Goal: Task Accomplishment & Management: Use online tool/utility

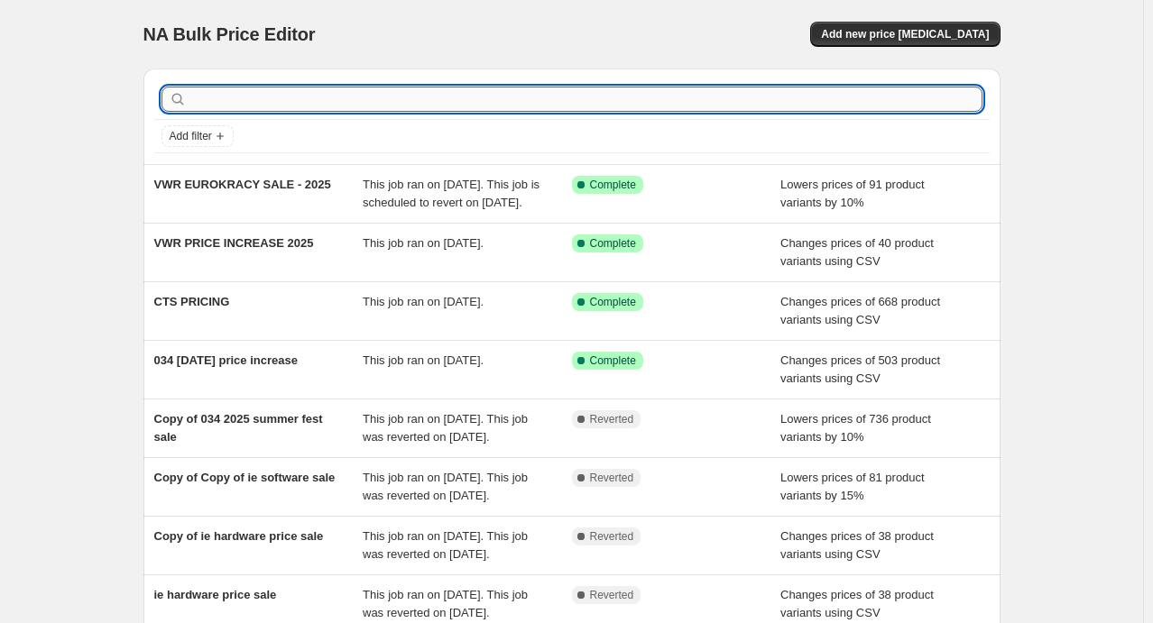
click at [289, 101] on input "text" at bounding box center [586, 99] width 792 height 25
type input "uni"
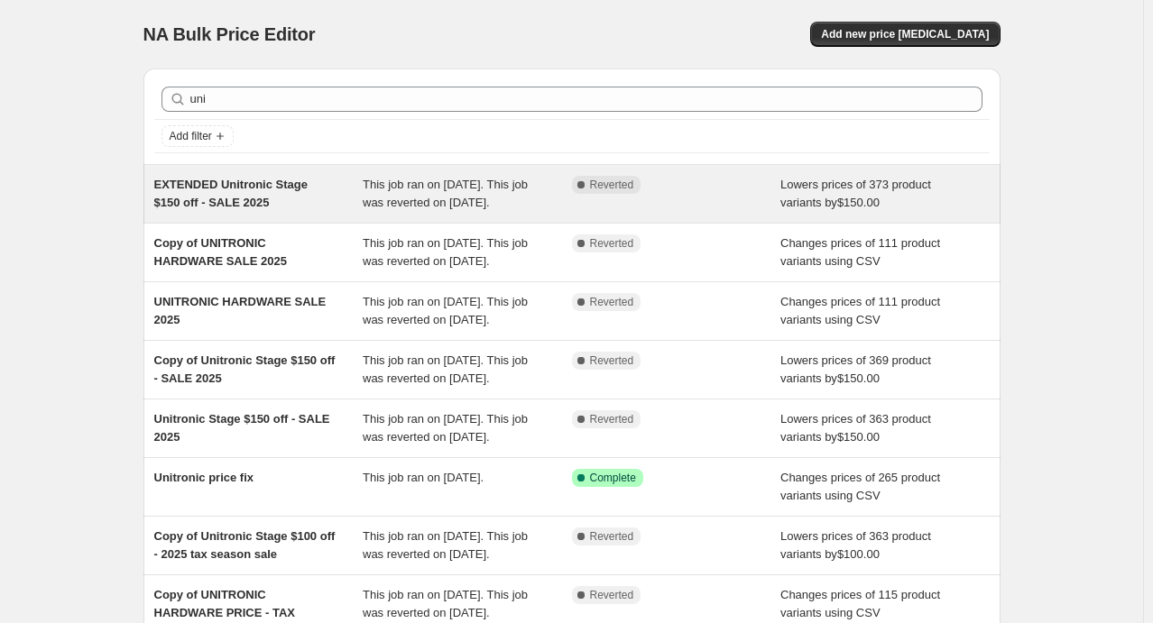
click at [271, 188] on span "EXTENDED Unitronic Stage $150 off - SALE 2025" at bounding box center [230, 194] width 153 height 32
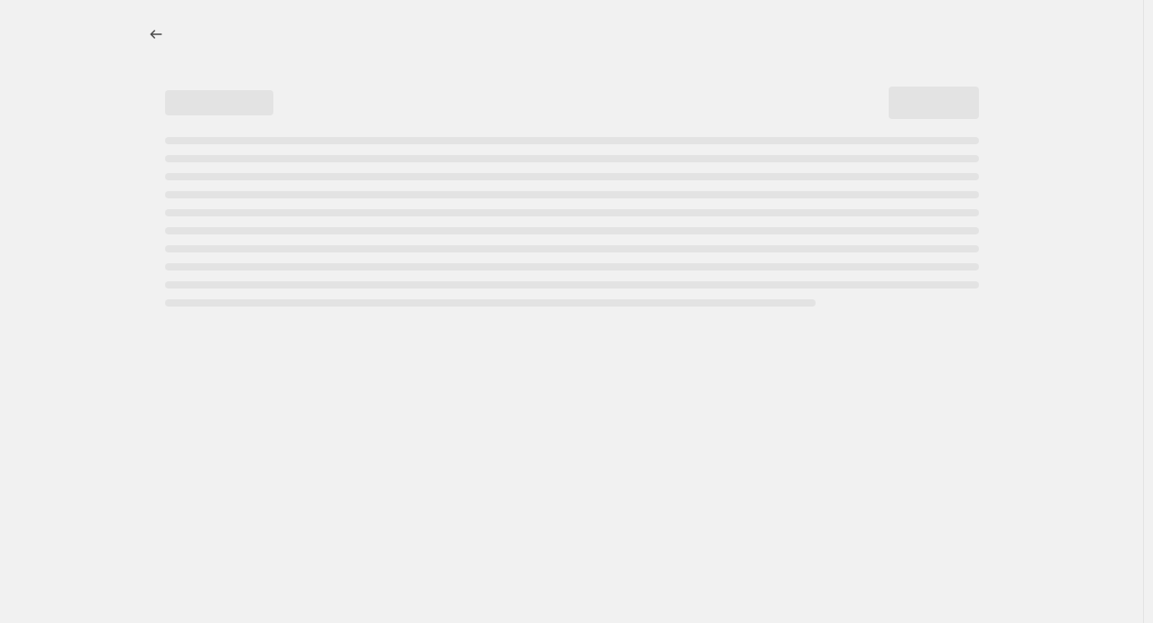
select select "by"
select select "collection"
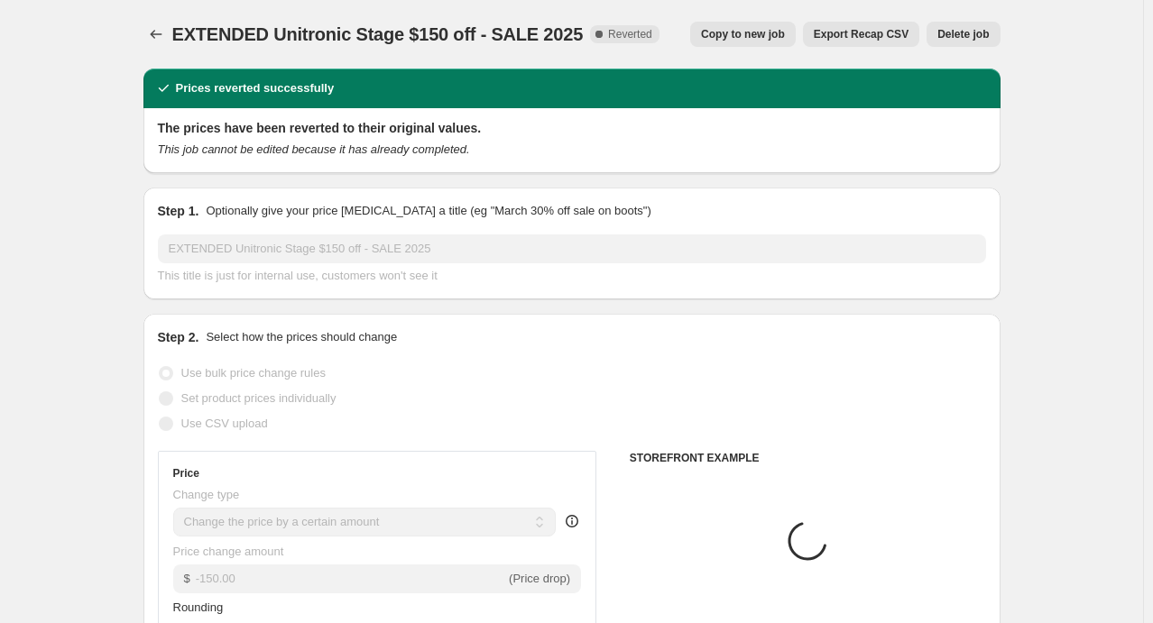
click at [733, 38] on span "Copy to new job" at bounding box center [743, 34] width 84 height 14
select select "by"
select select "collection"
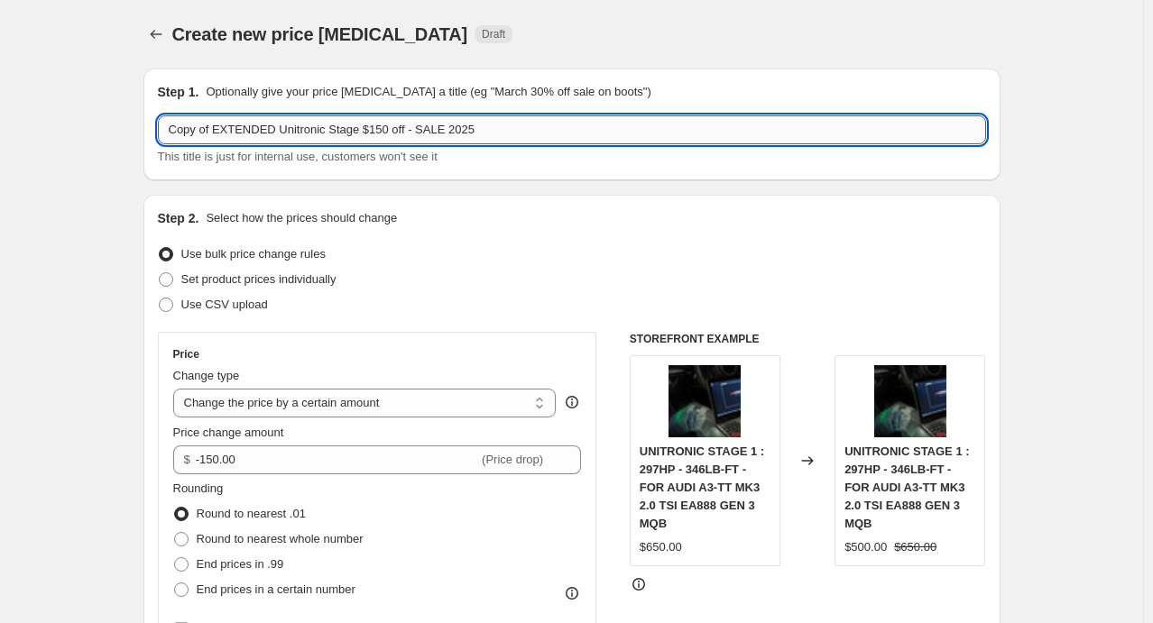
click at [289, 132] on input "Copy of EXTENDED Unitronic Stage $150 off - SALE 2025" at bounding box center [572, 129] width 828 height 29
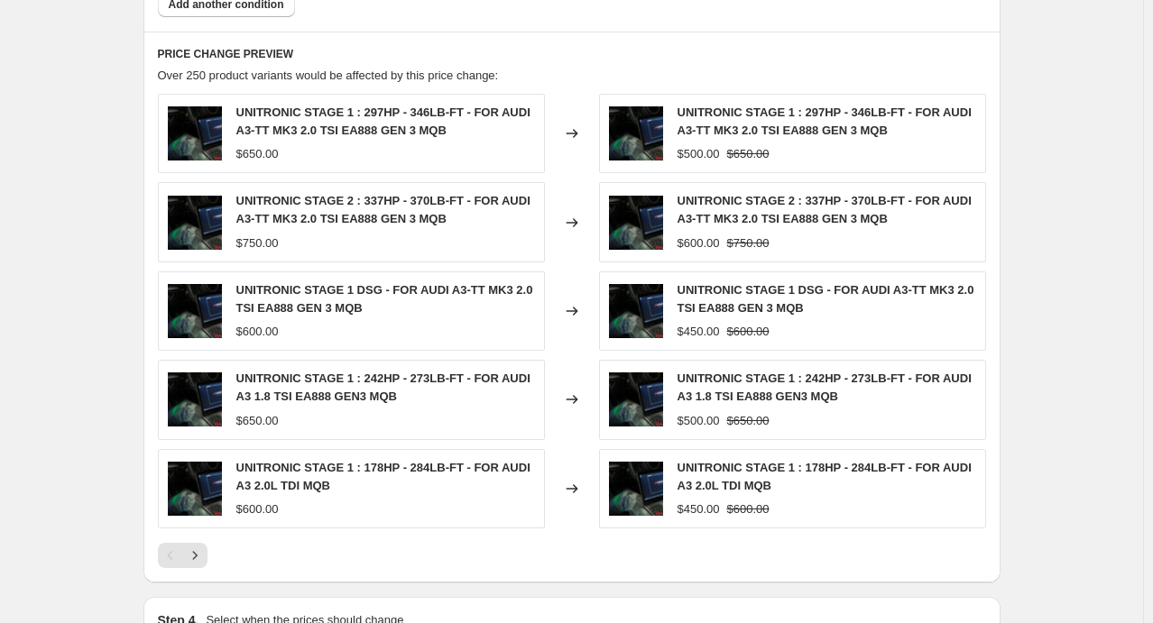
scroll to position [1410, 0]
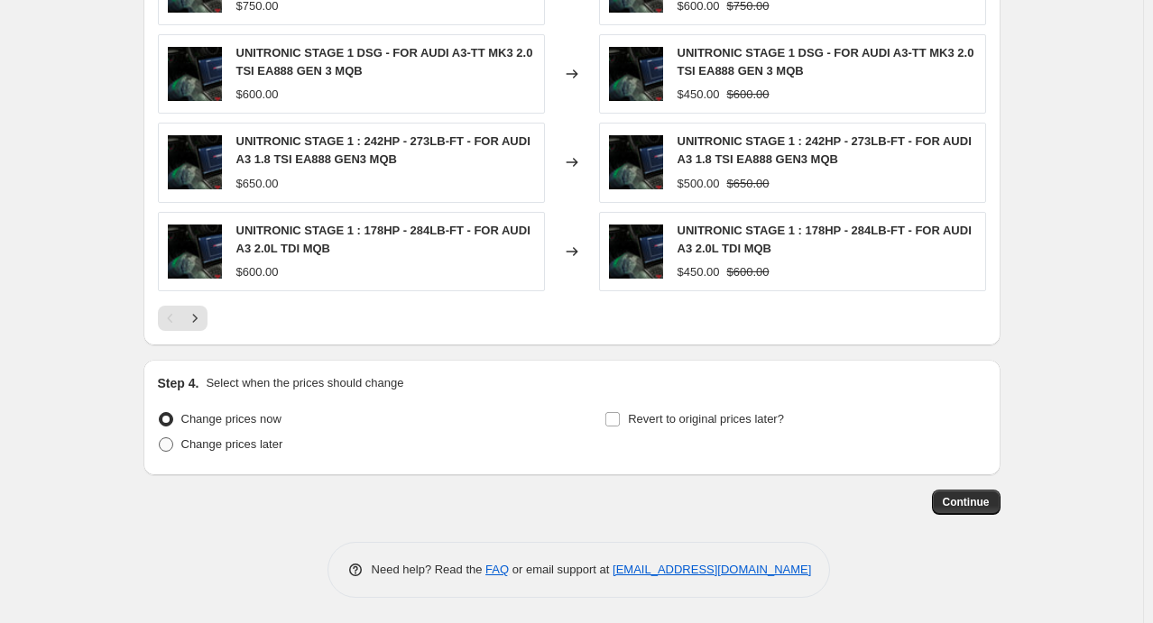
type input "Unitronic Sale 2025"
click at [205, 441] on span "Change prices later" at bounding box center [232, 444] width 102 height 14
click at [160, 438] on input "Change prices later" at bounding box center [159, 437] width 1 height 1
radio input "true"
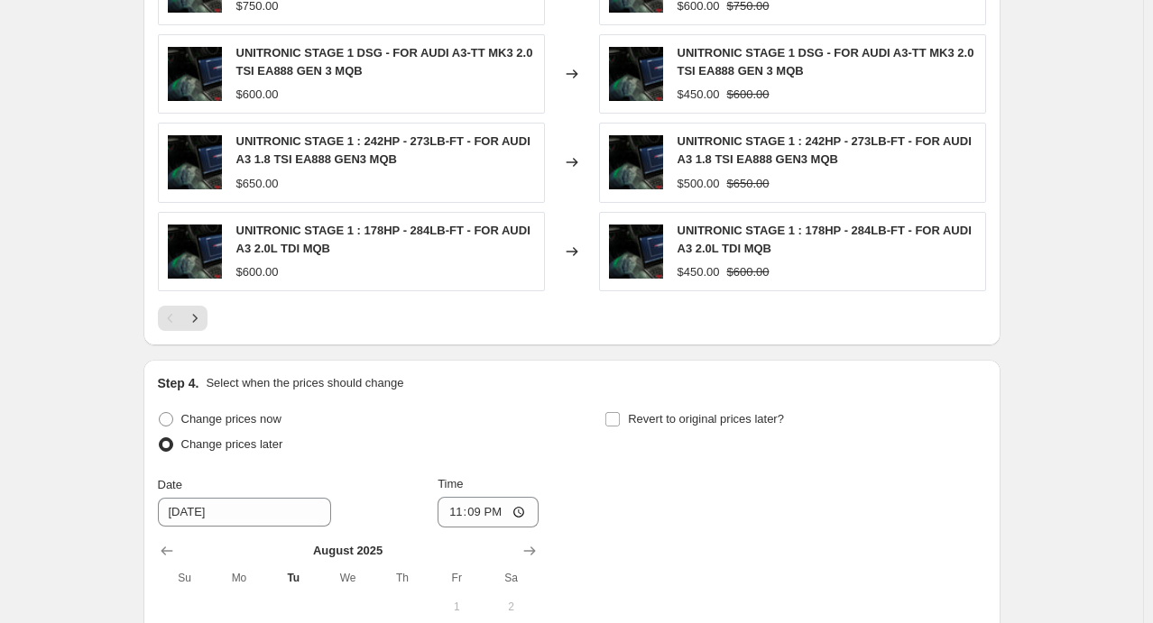
scroll to position [1590, 0]
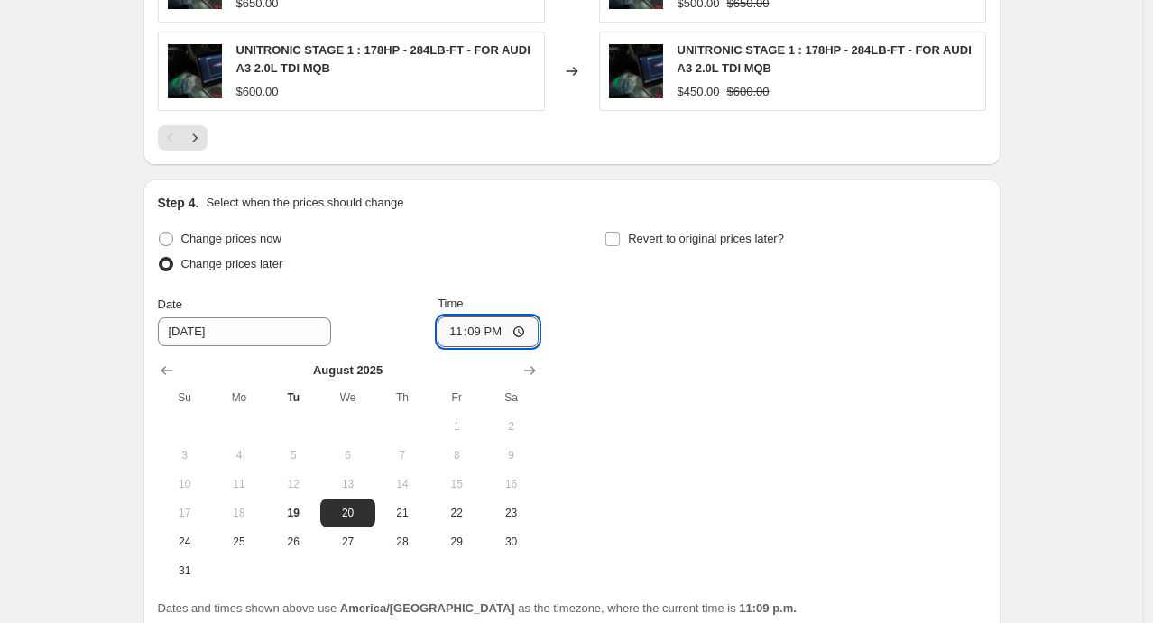
click at [498, 327] on input "23:09" at bounding box center [487, 332] width 101 height 31
click at [451, 332] on input "23:09" at bounding box center [487, 332] width 101 height 31
click at [522, 328] on input "23:09" at bounding box center [487, 332] width 101 height 31
type input "00:10"
click at [677, 401] on div "Change prices now Change prices later Date [DATE] Time 00:[DATE] Mo Tu We Th Fr…" at bounding box center [572, 405] width 828 height 359
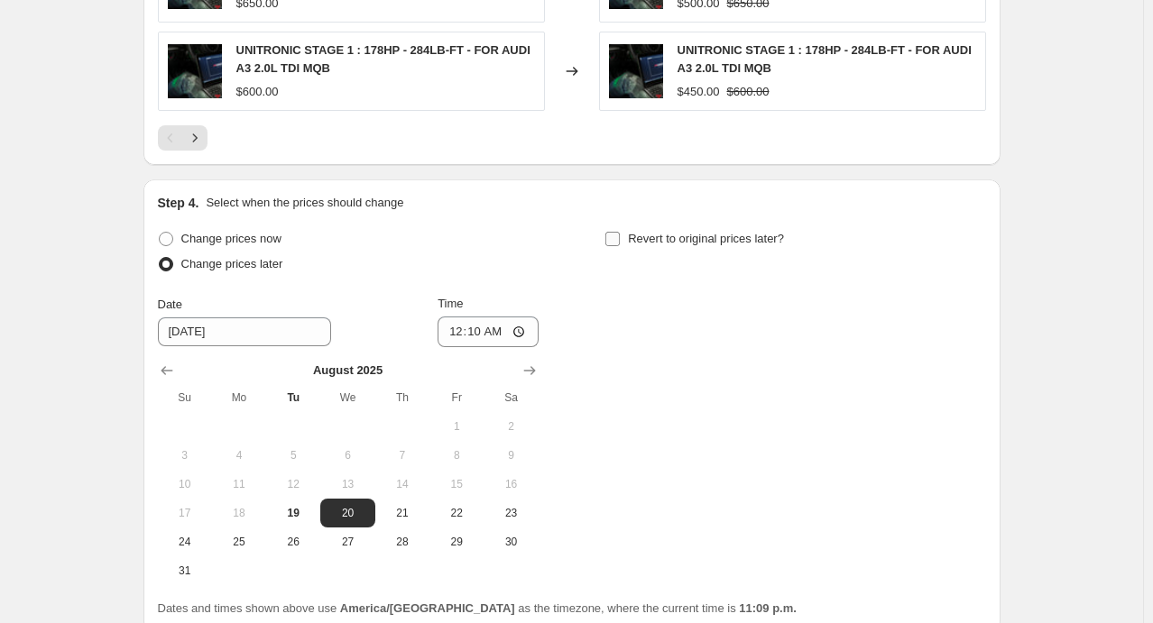
click at [617, 234] on input "Revert to original prices later?" at bounding box center [612, 239] width 14 height 14
checkbox input "true"
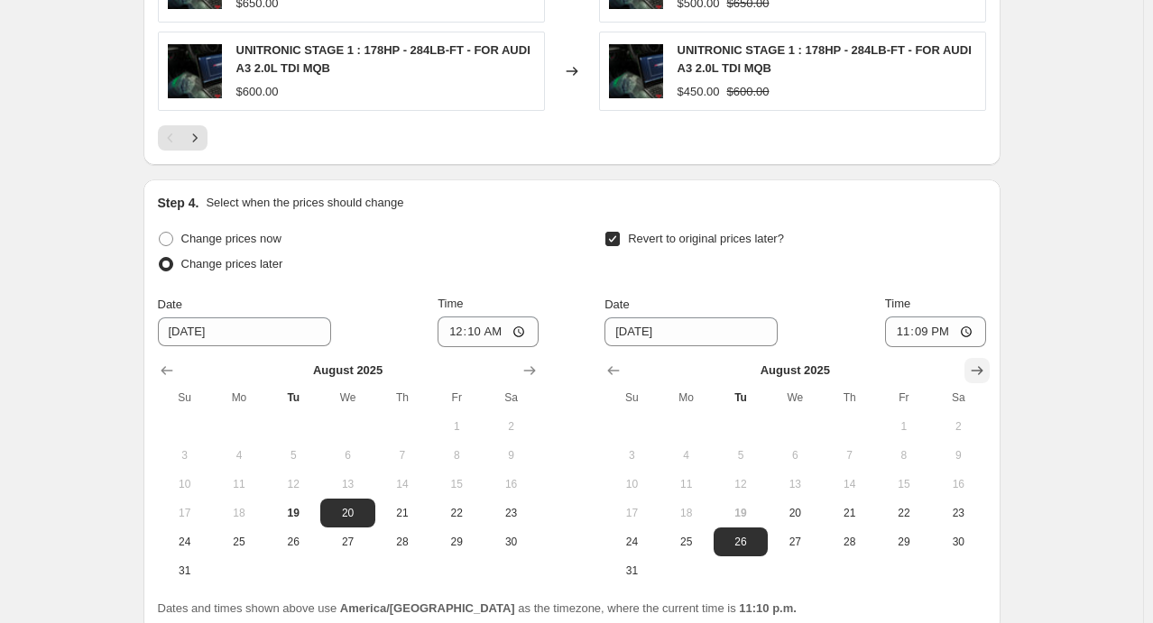
click at [976, 368] on icon "Show next month, September 2025" at bounding box center [977, 370] width 12 height 9
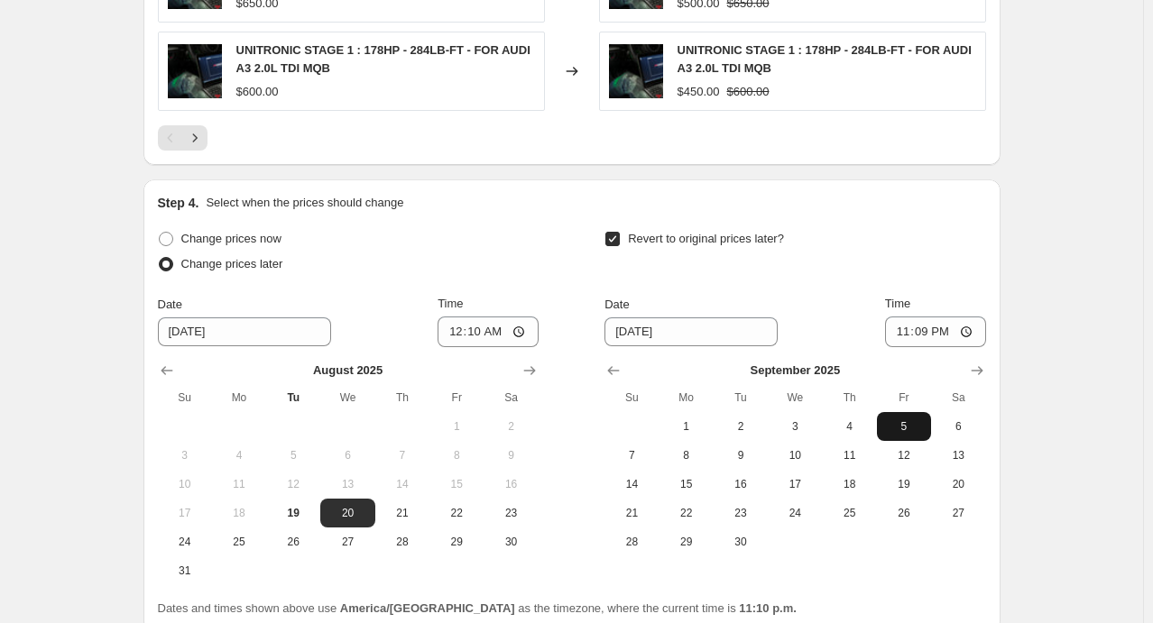
click at [907, 420] on span "5" at bounding box center [904, 426] width 40 height 14
click at [963, 423] on span "6" at bounding box center [958, 426] width 40 height 14
type input "[DATE]"
click at [906, 333] on input "23:09" at bounding box center [935, 332] width 101 height 31
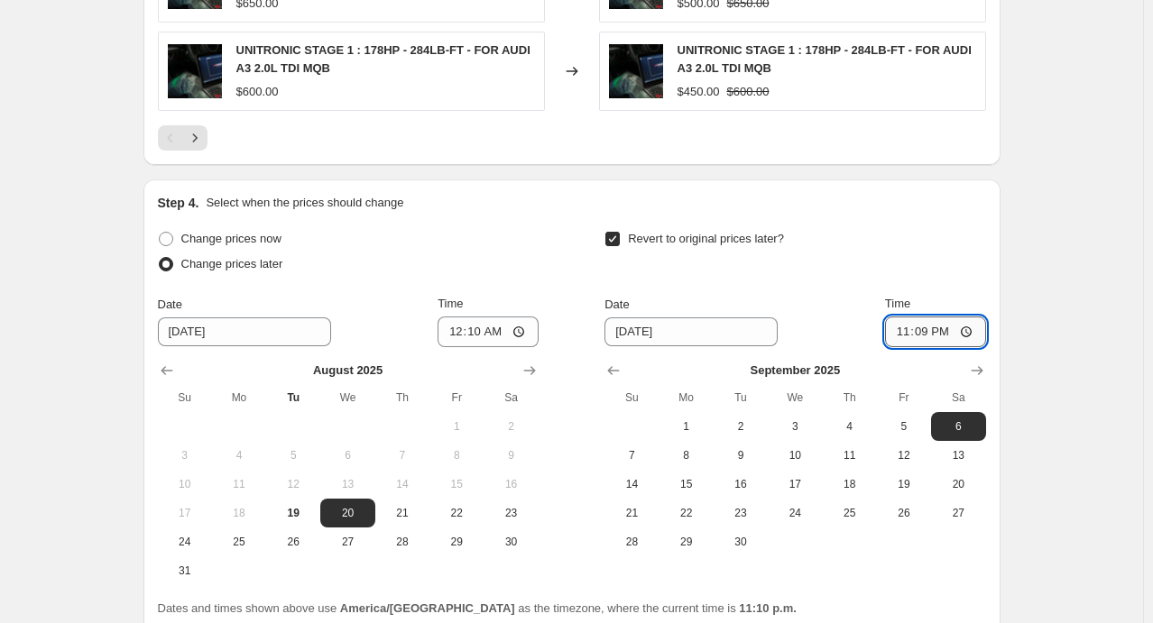
click at [977, 328] on input "23:09" at bounding box center [935, 332] width 101 height 31
type input "00:00"
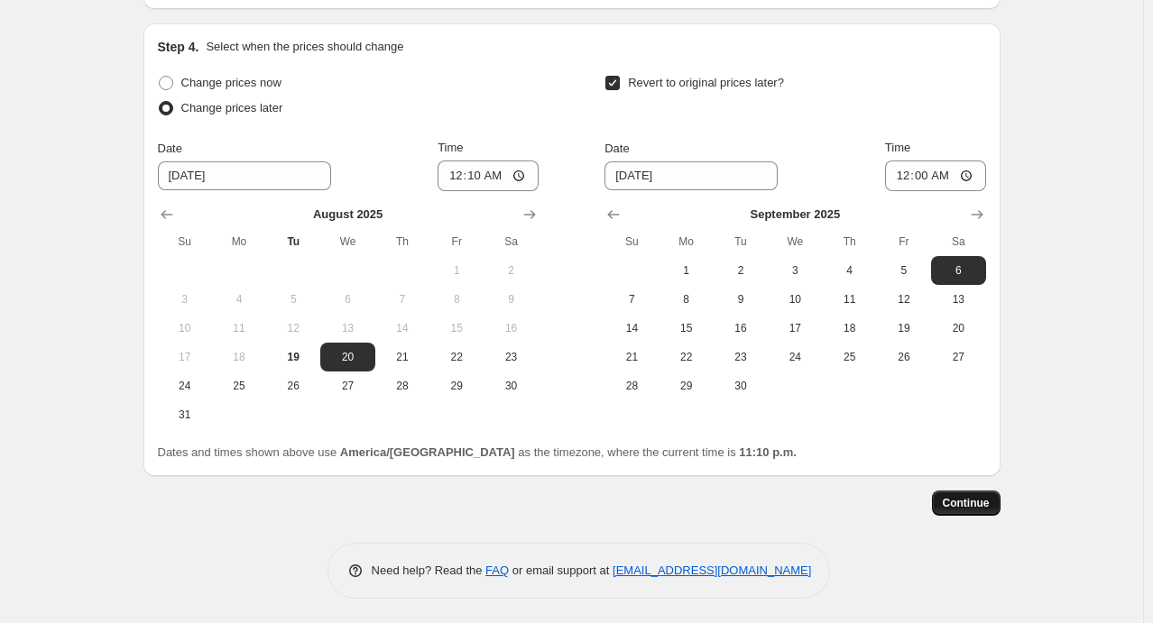
click at [980, 493] on button "Continue" at bounding box center [966, 503] width 69 height 25
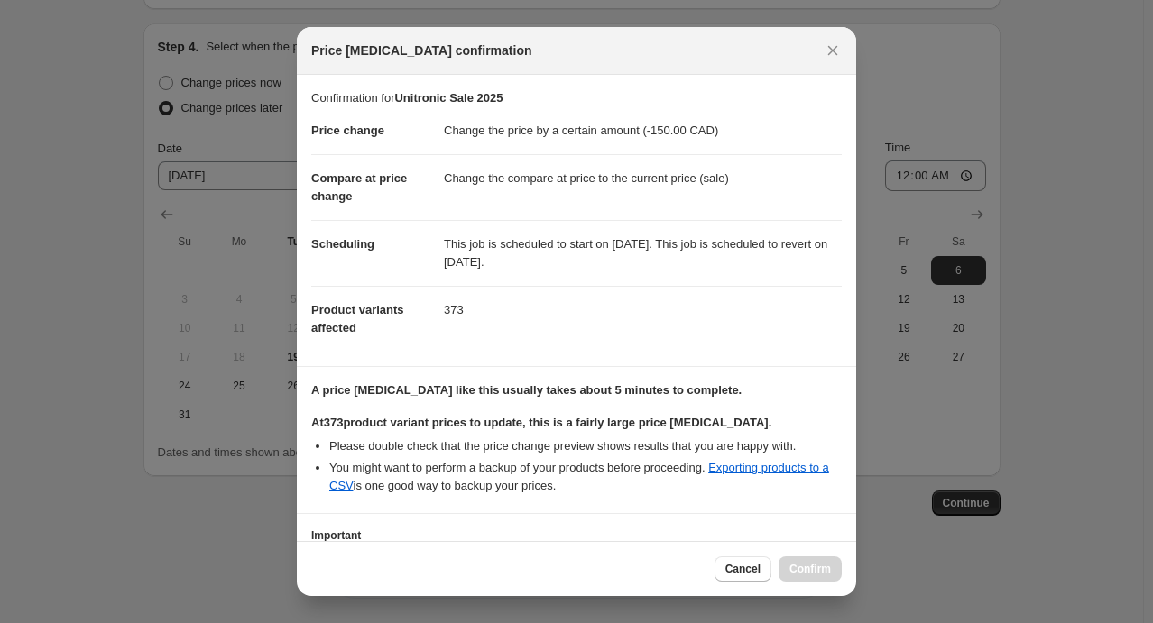
scroll to position [119, 0]
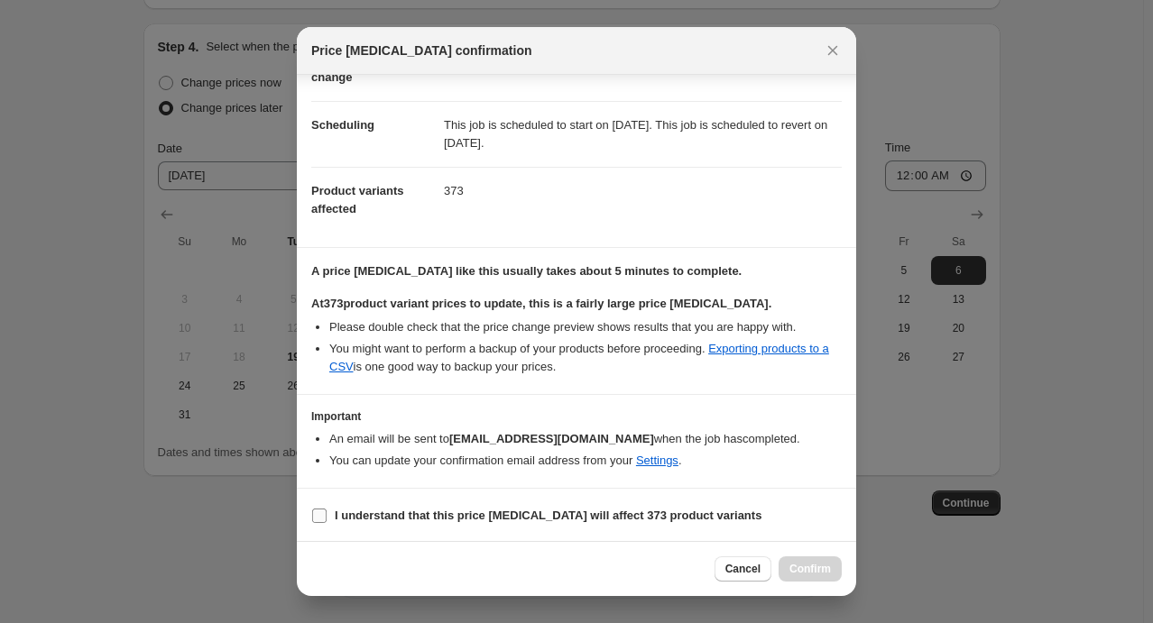
click at [491, 514] on b "I understand that this price [MEDICAL_DATA] will affect 373 product variants" at bounding box center [548, 516] width 427 height 14
click at [327, 514] on input "I understand that this price [MEDICAL_DATA] will affect 373 product variants" at bounding box center [319, 516] width 14 height 14
checkbox input "true"
click at [811, 572] on span "Confirm" at bounding box center [809, 569] width 41 height 14
